Goal: Information Seeking & Learning: Learn about a topic

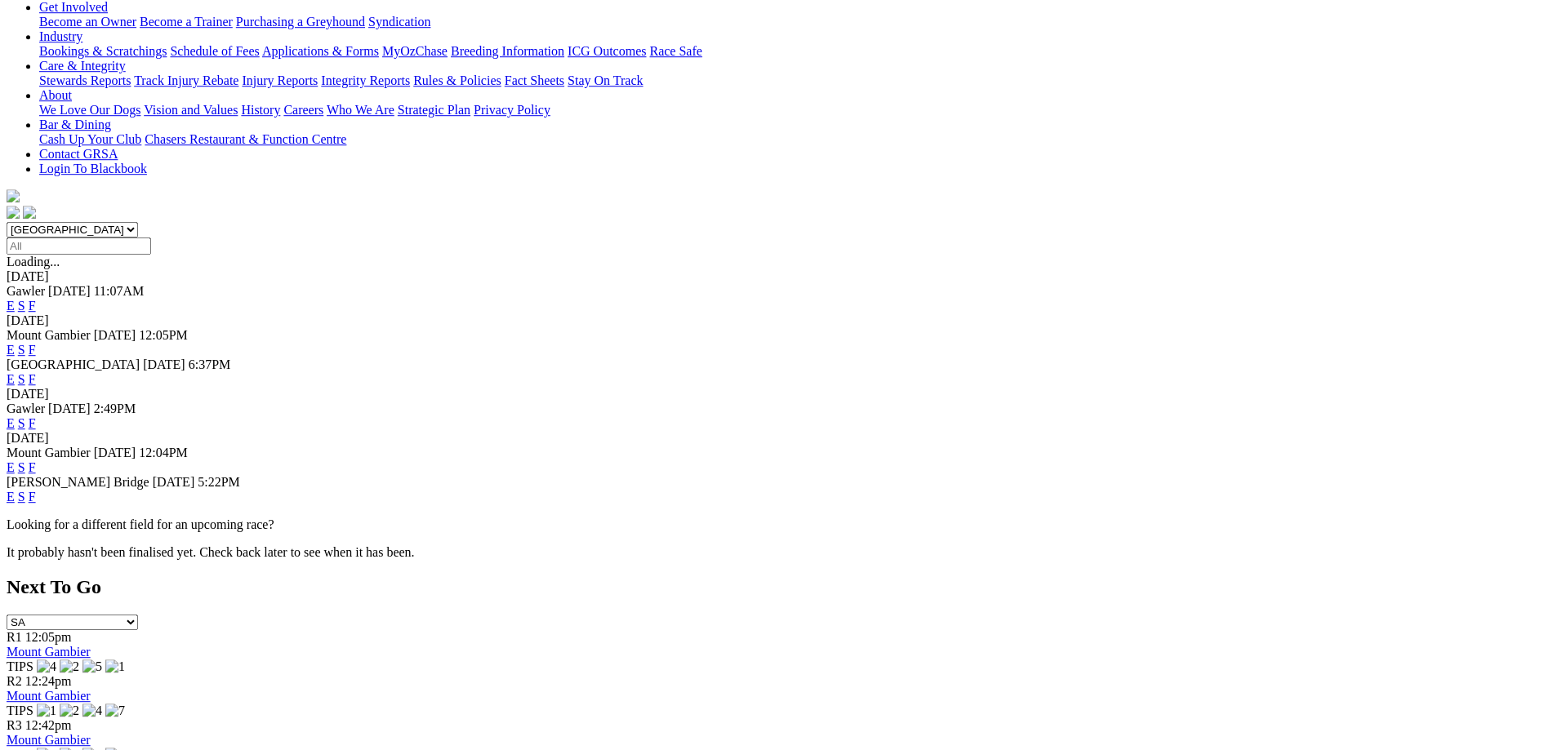
scroll to position [333, 0]
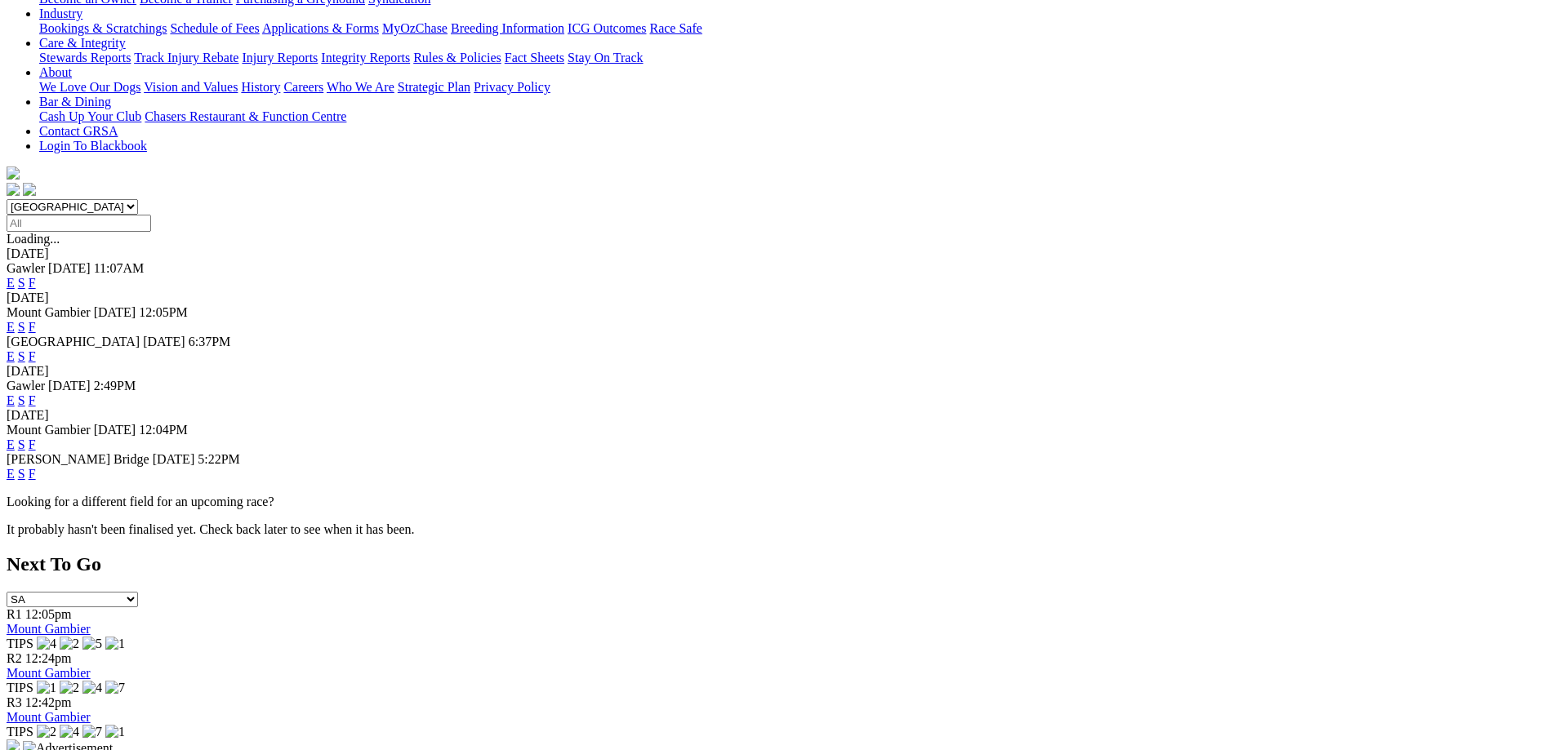
click at [36, 350] on link "F" at bounding box center [33, 356] width 7 height 14
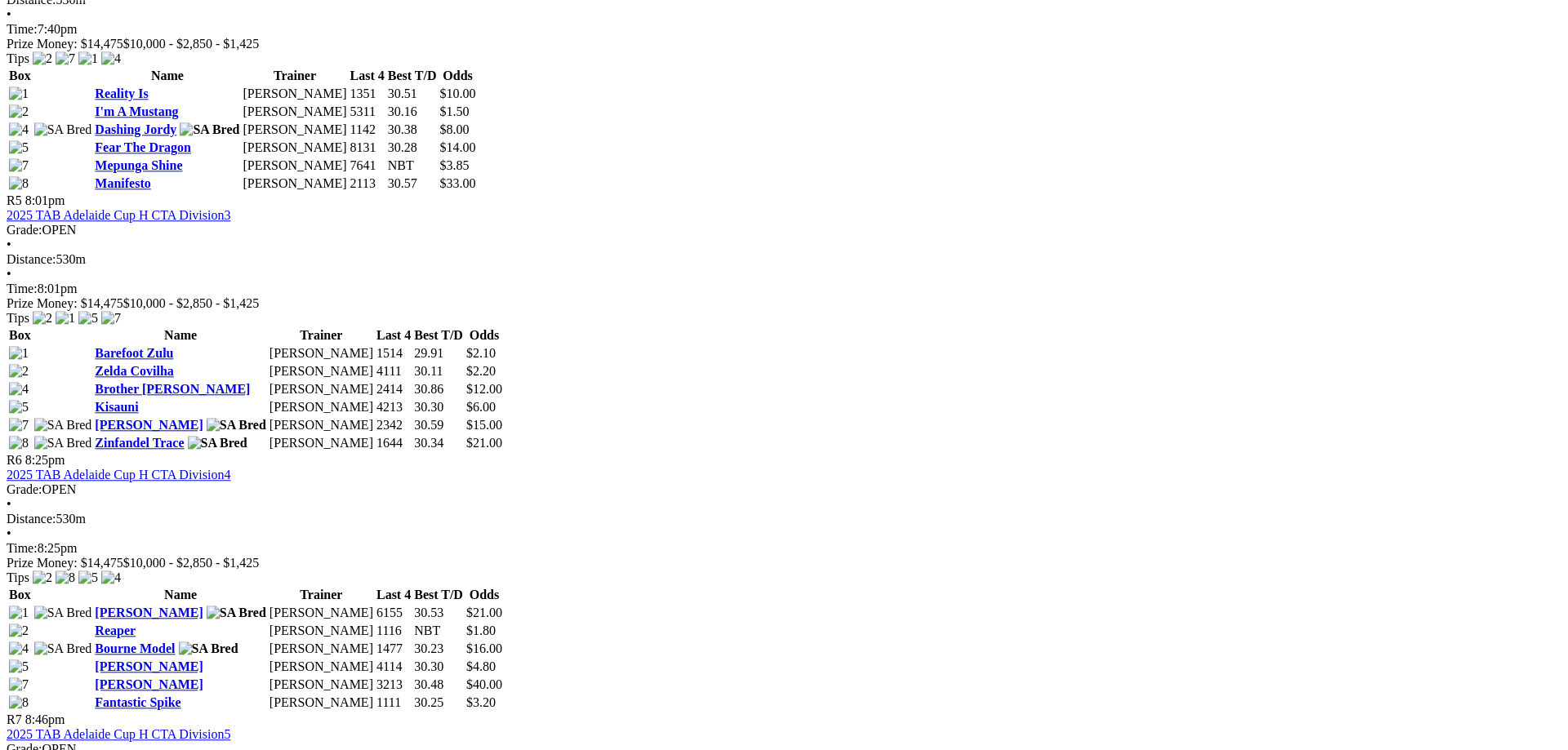
scroll to position [1748, 0]
